Goal: Task Accomplishment & Management: Use online tool/utility

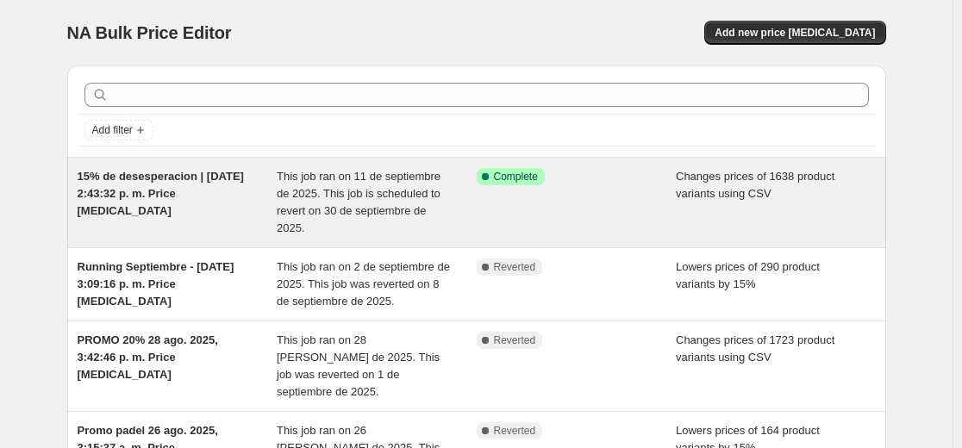
click at [369, 214] on span "This job ran on 11 de septiembre de 2025. This job is scheduled to revert on 30…" at bounding box center [359, 202] width 164 height 65
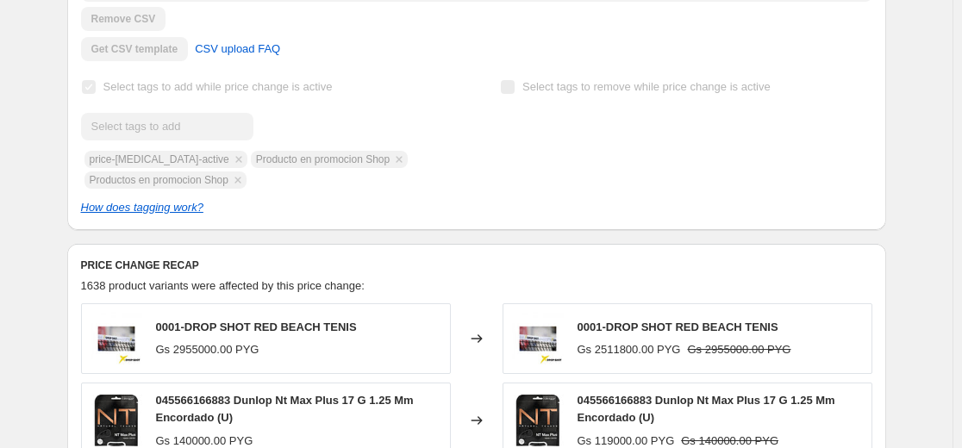
scroll to position [689, 0]
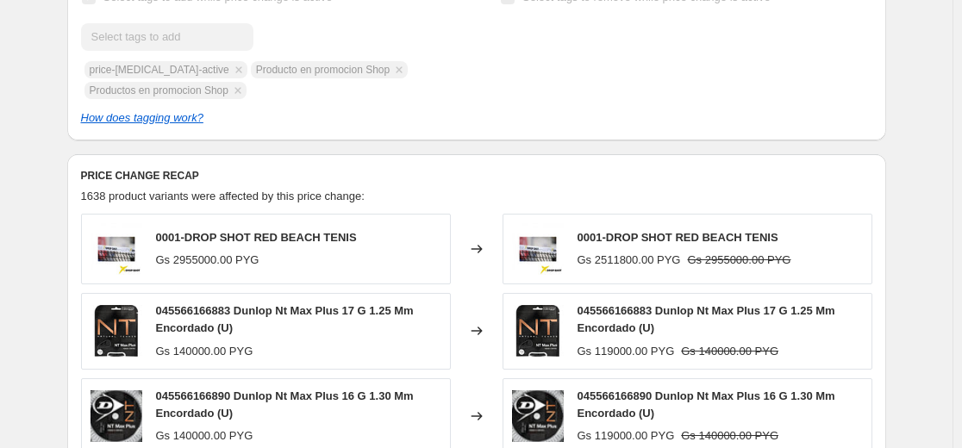
click at [283, 74] on div "Submit price-[MEDICAL_DATA]-active Producto en promocion Shop Productos en prom…" at bounding box center [266, 61] width 371 height 76
click at [283, 74] on div "Submit price-change-job-active Producto en promocion Shop Productos en promocio…" at bounding box center [266, 61] width 371 height 76
copy span "Producto en promocion Shop"
click at [135, 96] on div "Submit price-change-job-active Producto en promocion Shop Productos en promocio…" at bounding box center [266, 61] width 371 height 76
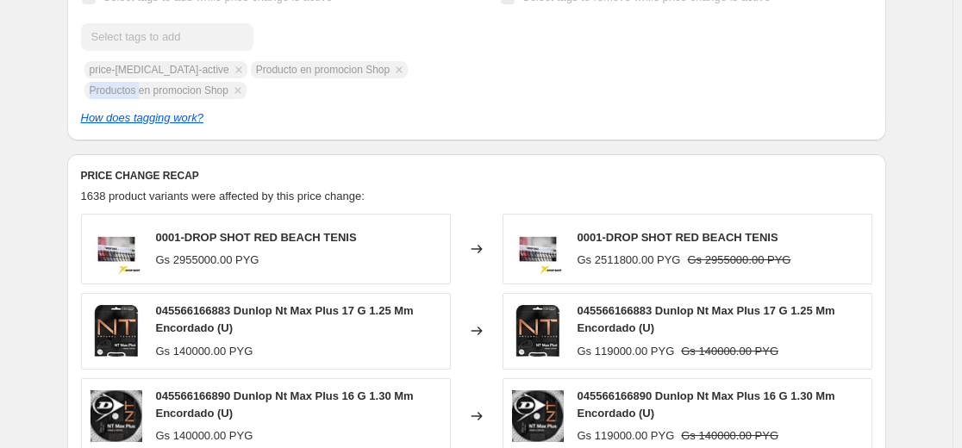
click at [135, 96] on div "Submit price-change-job-active Producto en promocion Shop Productos en promocio…" at bounding box center [266, 61] width 371 height 76
click at [137, 96] on div "Submit price-change-job-active Producto en promocion Shop Productos en promocio…" at bounding box center [266, 61] width 371 height 76
copy span "Productos en promocion Shop"
